Goal: Information Seeking & Learning: Learn about a topic

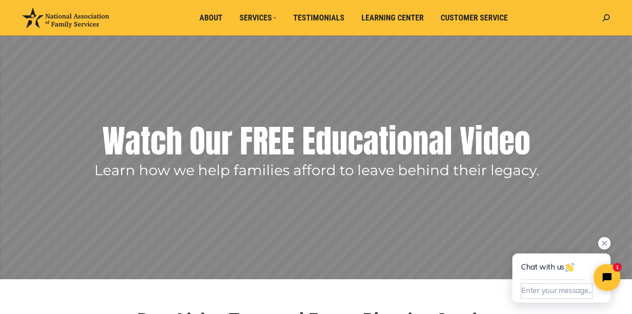
click at [527, 289] on button "Enter your message..." at bounding box center [556, 291] width 71 height 15
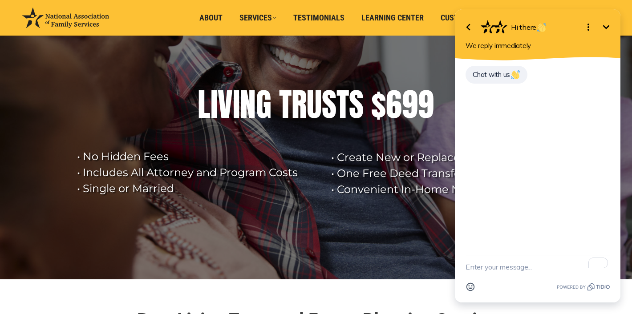
click at [522, 267] on textarea "To enrich screen reader interactions, please activate Accessibility in Grammarl…" at bounding box center [538, 267] width 144 height 23
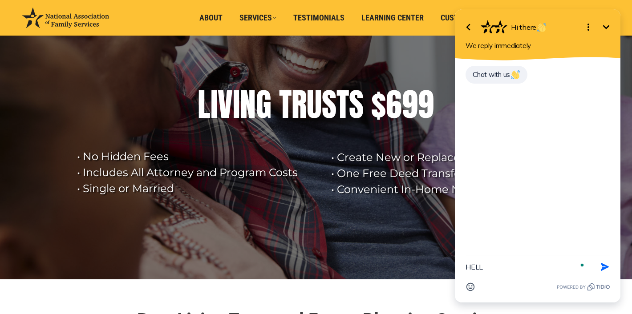
type textarea "HELLO"
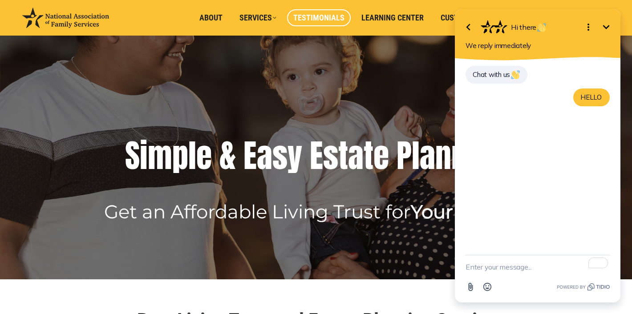
click at [334, 16] on span "Testimonials" at bounding box center [318, 18] width 51 height 10
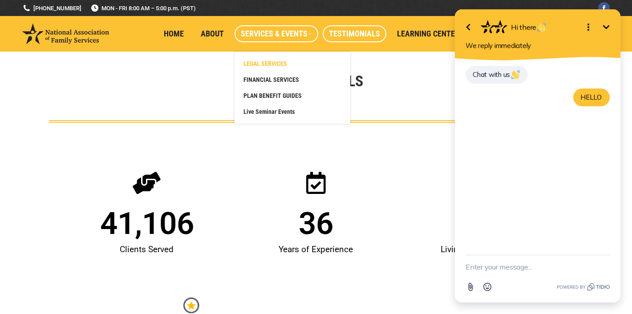
click at [264, 66] on span "LEGAL SERVICES" at bounding box center [266, 64] width 44 height 8
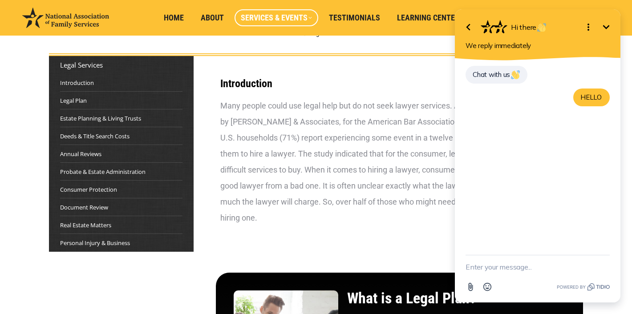
scroll to position [67, 0]
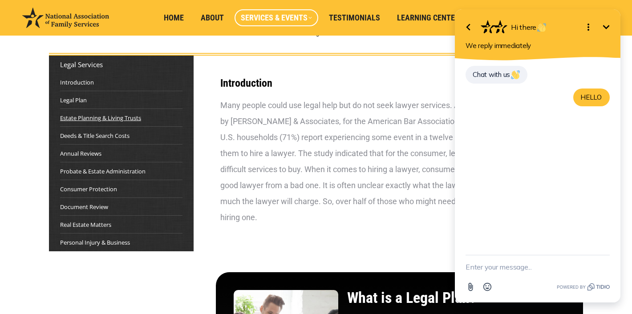
click at [110, 116] on link "Estate Planning & Living Trusts" at bounding box center [100, 118] width 81 height 9
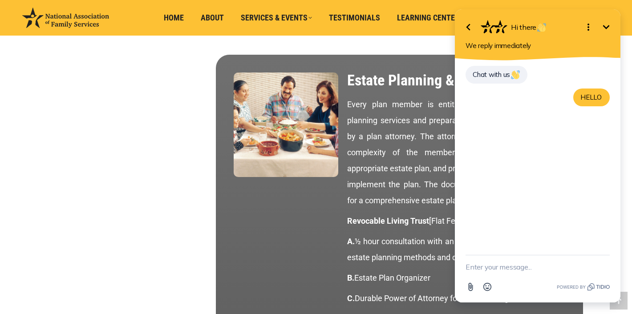
scroll to position [781, 0]
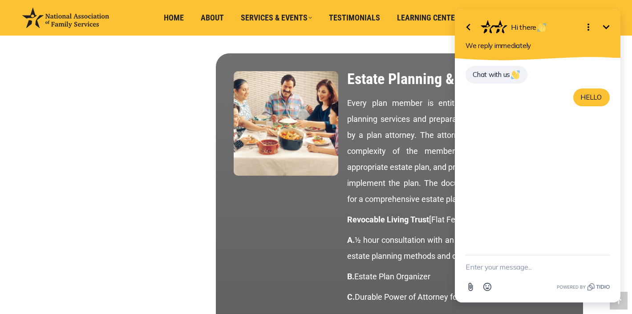
click at [607, 29] on icon "Minimize" at bounding box center [606, 27] width 11 height 11
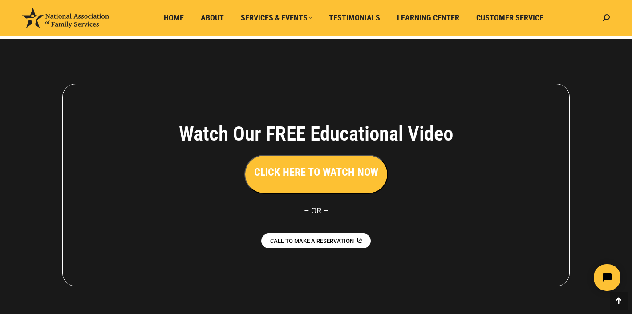
scroll to position [5019, 0]
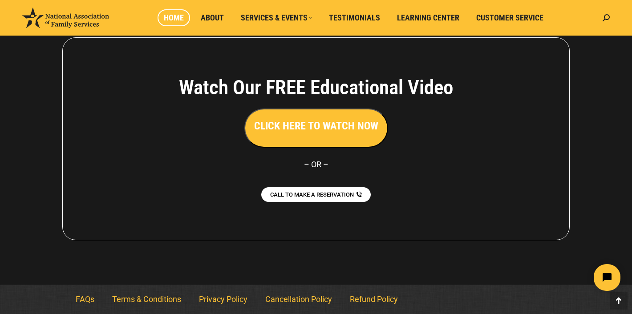
click at [174, 20] on span "Home" at bounding box center [174, 18] width 20 height 10
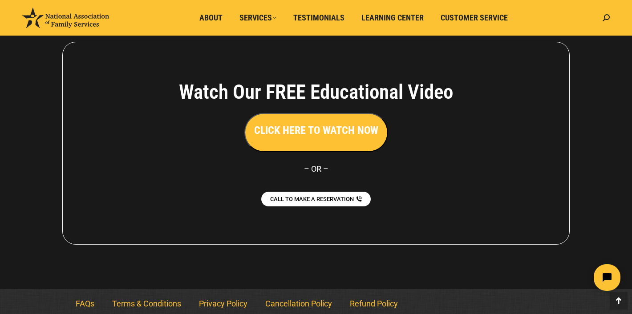
scroll to position [2024, 0]
